Goal: Go to known website: Access a specific website the user already knows

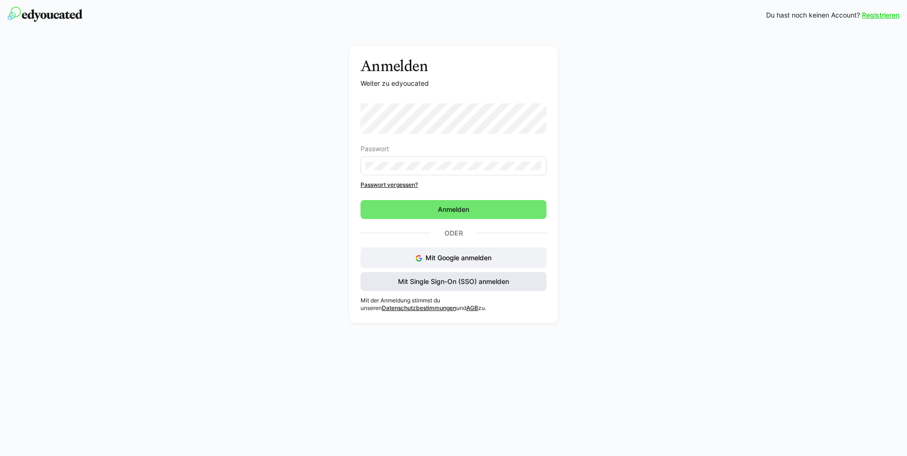
click at [454, 281] on span "Mit Single Sign-On (SSO) anmelden" at bounding box center [454, 281] width 114 height 9
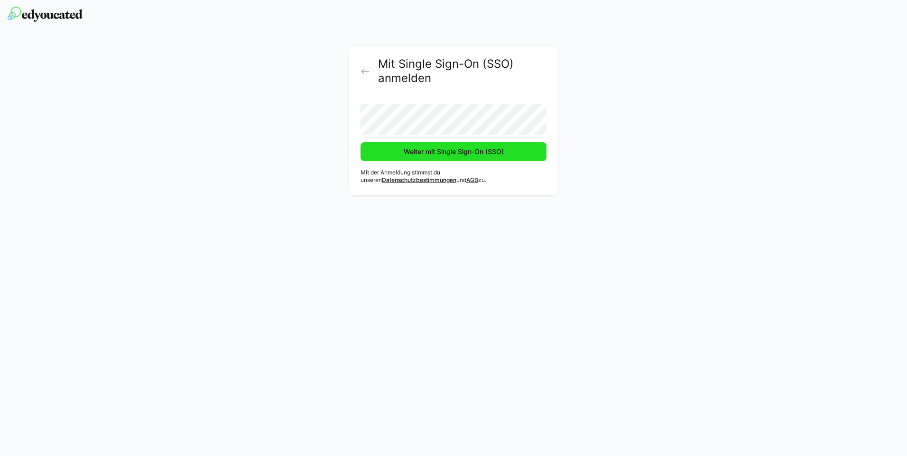
click at [460, 155] on span "Weiter mit Single Sign-On (SSO)" at bounding box center [453, 151] width 103 height 9
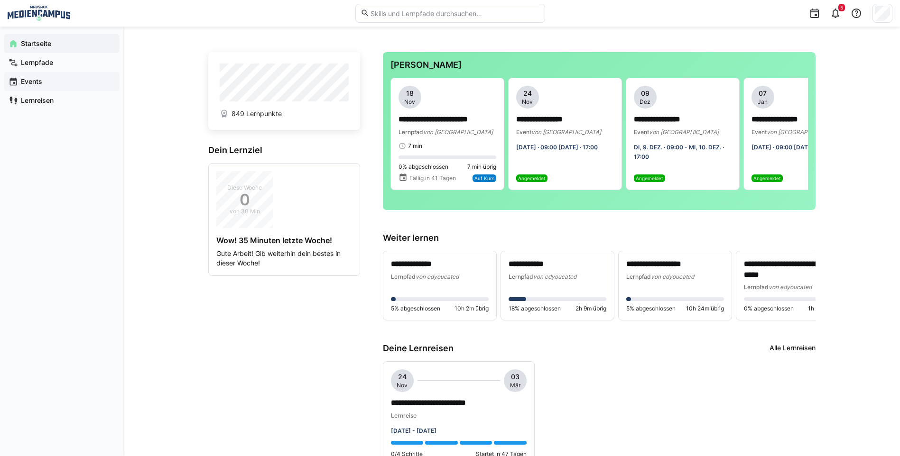
click at [0, 0] on app-navigation-label "Events" at bounding box center [0, 0] width 0 height 0
